Goal: Task Accomplishment & Management: Use online tool/utility

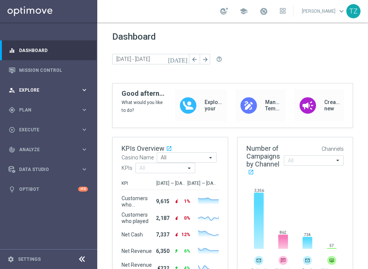
click at [76, 87] on div "person_search Explore" at bounding box center [45, 90] width 72 height 7
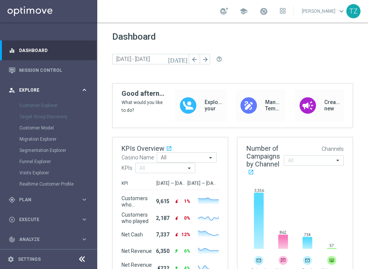
click at [76, 87] on div "person_search Explore" at bounding box center [45, 90] width 72 height 7
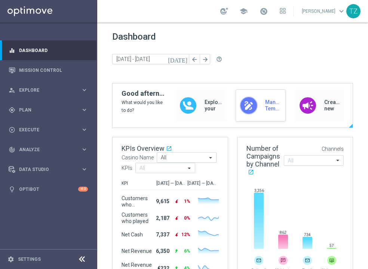
click at [247, 109] on icon "draw" at bounding box center [248, 105] width 11 height 11
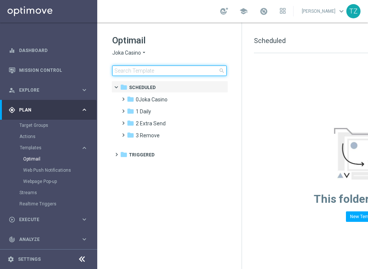
click at [146, 70] on input at bounding box center [169, 71] width 115 height 10
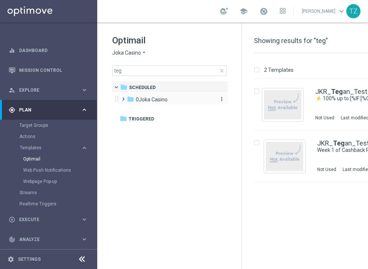
click at [140, 98] on span "0Joka Casino" at bounding box center [152, 99] width 32 height 7
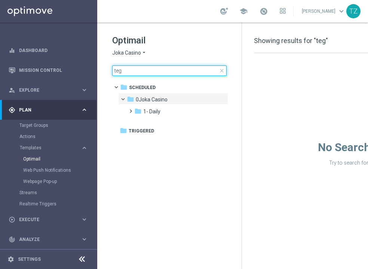
click at [135, 71] on input "teg" at bounding box center [169, 71] width 115 height 10
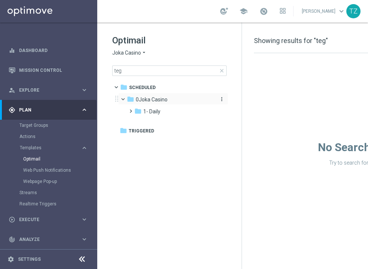
click at [146, 100] on span "0Joka Casino" at bounding box center [152, 99] width 32 height 7
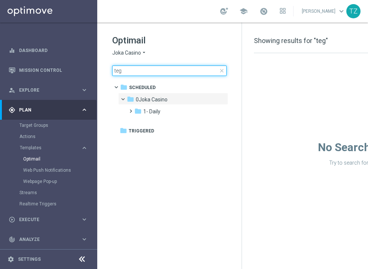
click at [140, 73] on input "teg" at bounding box center [169, 71] width 115 height 10
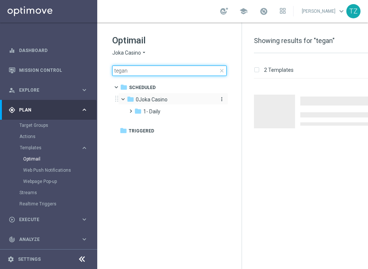
type input "tegan"
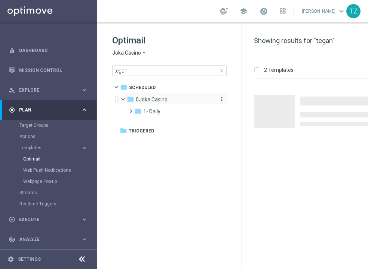
click at [162, 99] on span "0Joka Casino" at bounding box center [152, 99] width 32 height 7
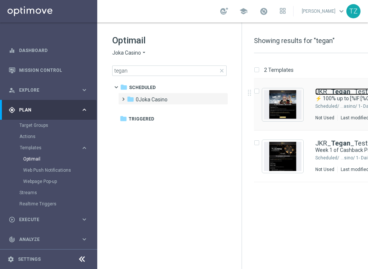
click at [322, 90] on link "JKR_ Tegan _Test_Set" at bounding box center [349, 91] width 66 height 7
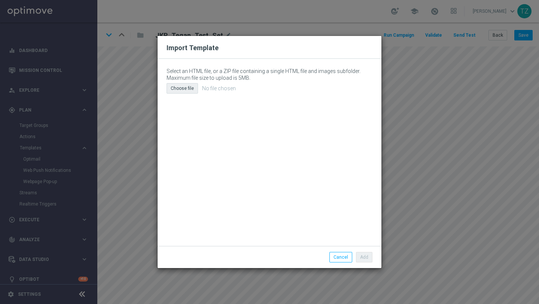
click at [187, 89] on div "Choose file" at bounding box center [182, 88] width 31 height 10
type input "C:\fakepath\joka-email-v1.html"
click at [368, 256] on button "Add" at bounding box center [364, 257] width 16 height 10
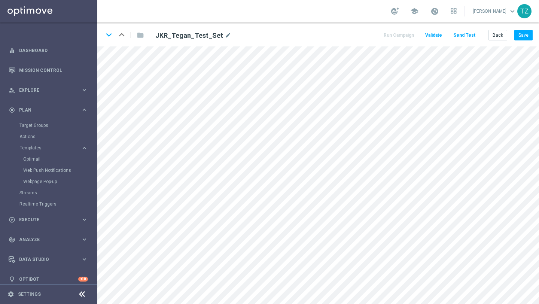
click at [368, 34] on button "Send Test" at bounding box center [464, 35] width 24 height 10
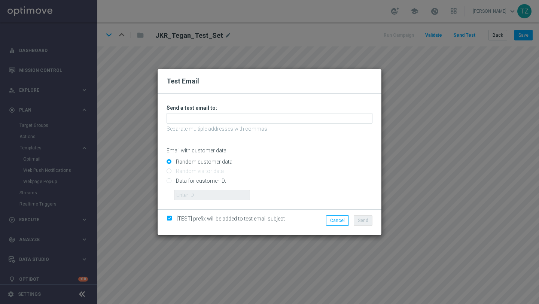
click at [218, 124] on div "Unable to send test email. If this problem persists, contact your CSM for assis…" at bounding box center [270, 152] width 206 height 96
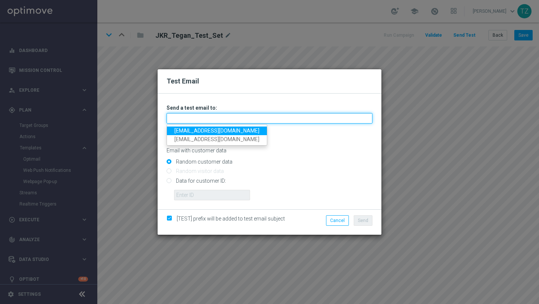
click at [213, 119] on input "text" at bounding box center [270, 118] width 206 height 10
type input "[EMAIL_ADDRESS][DOMAIN_NAME]"
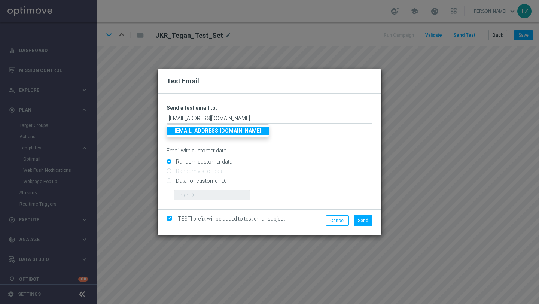
click at [235, 133] on strong "[EMAIL_ADDRESS][DOMAIN_NAME]" at bounding box center [217, 131] width 87 height 6
click at [361, 220] on span "Send" at bounding box center [363, 220] width 10 height 5
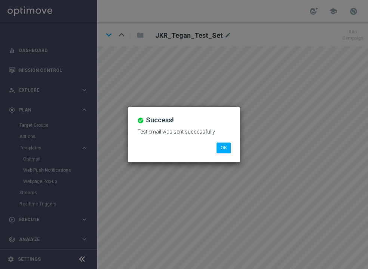
scroll to position [0, 87]
